Goal: Information Seeking & Learning: Learn about a topic

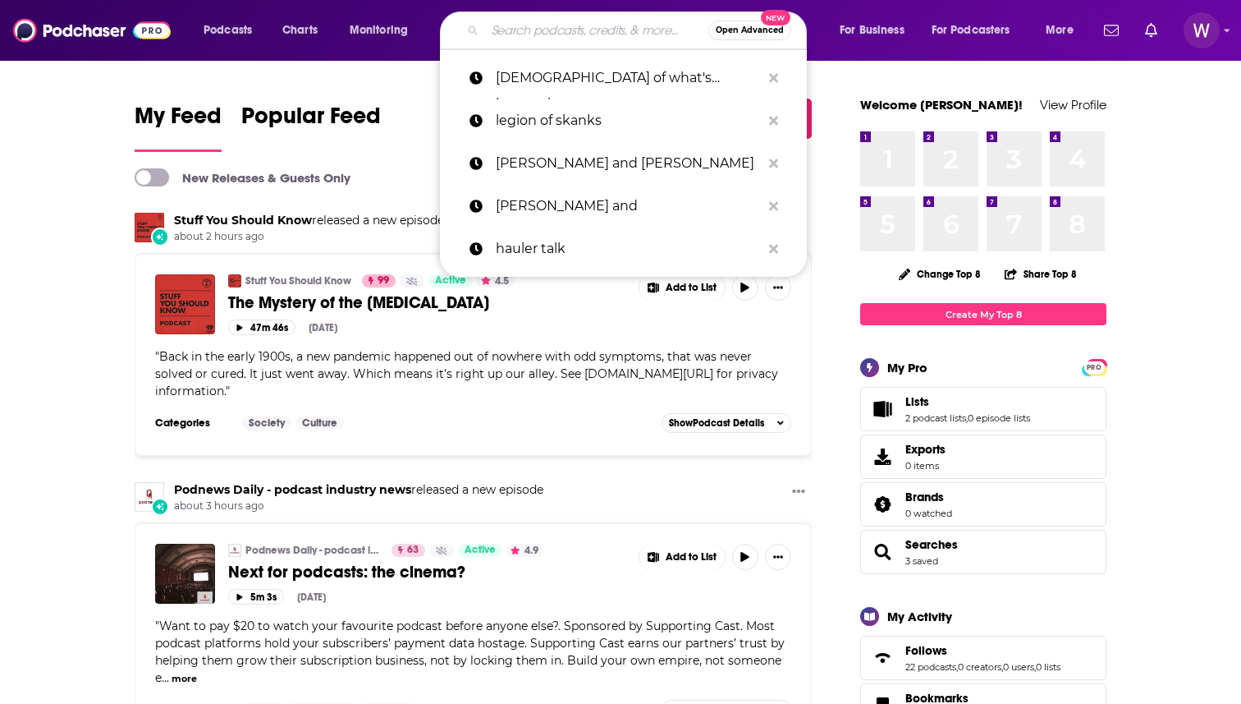
click at [616, 29] on input "Search podcasts, credits, & more..." at bounding box center [596, 30] width 223 height 26
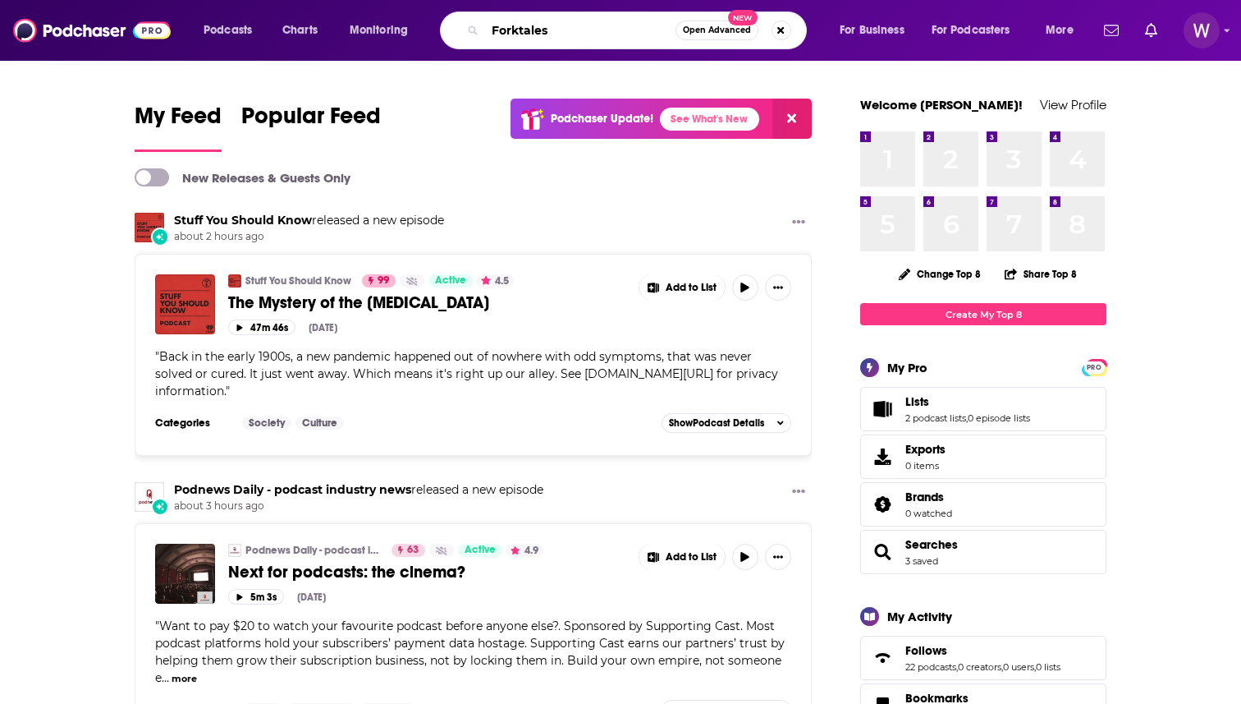
type input "Forktales"
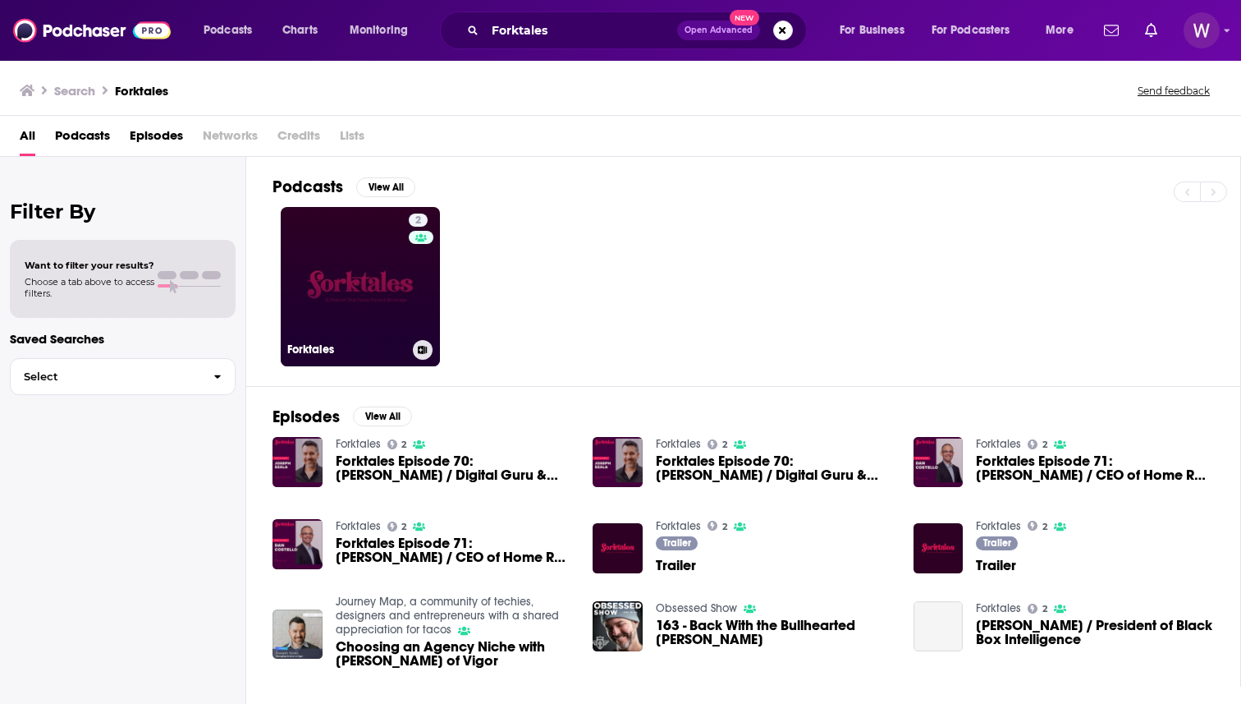
click at [351, 277] on link "2 Forktales" at bounding box center [360, 286] width 159 height 159
